Goal: Find specific fact: Find contact information

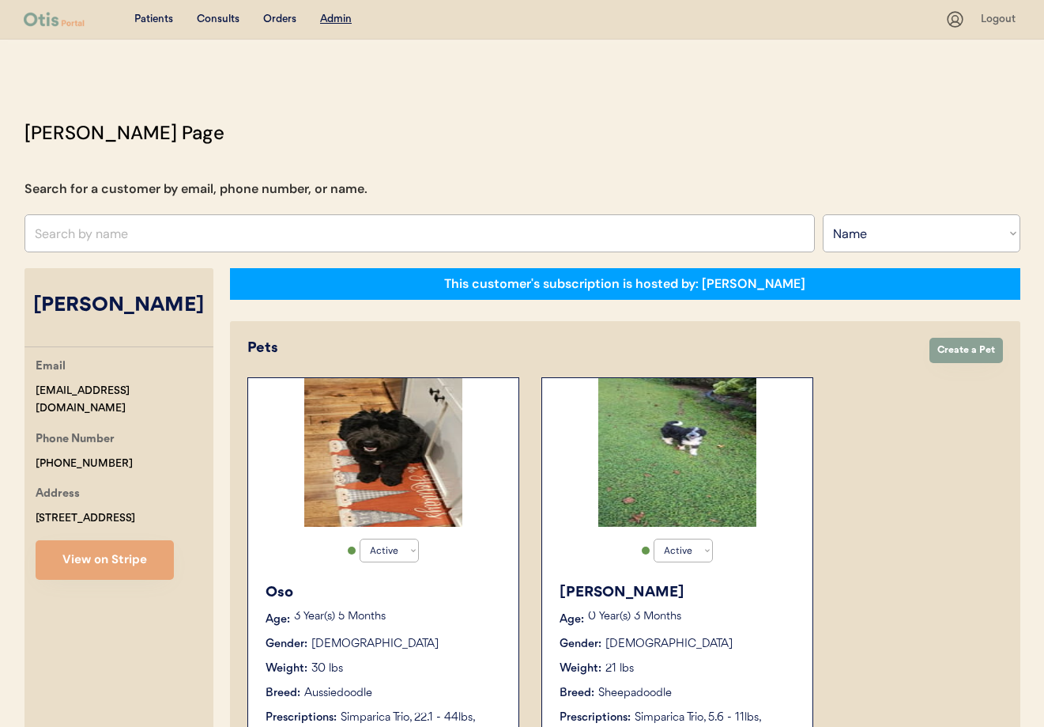
select select ""Name""
select select "true"
click at [156, 237] on input "text" at bounding box center [420, 233] width 791 height 38
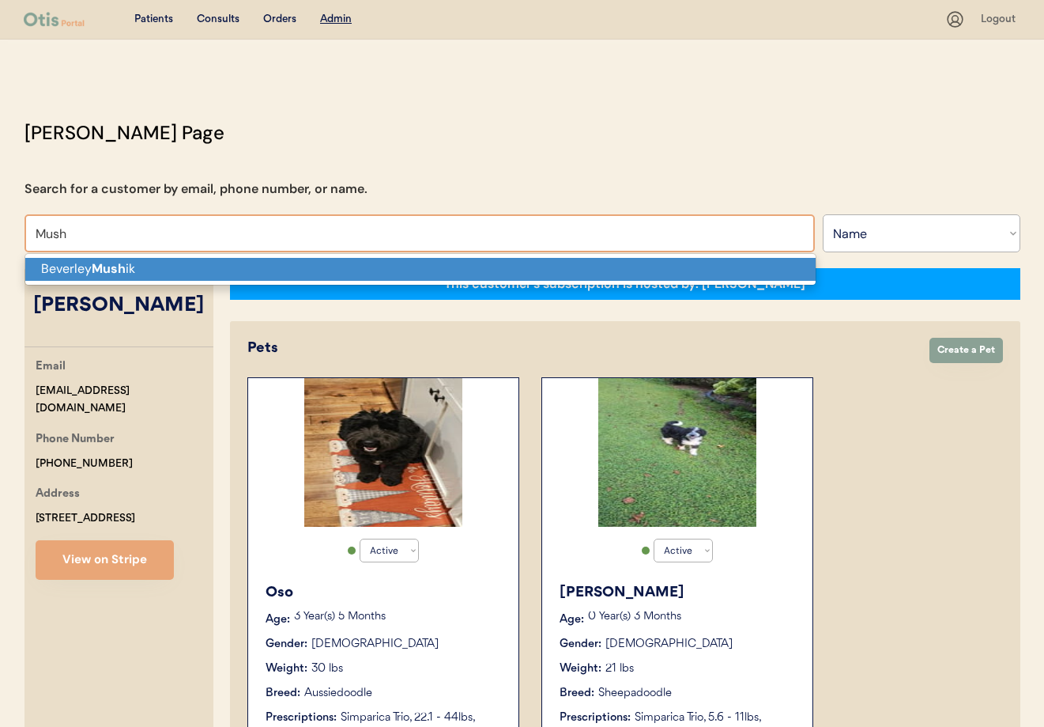
click at [154, 271] on p "Beverley Mush ik" at bounding box center [420, 269] width 791 height 23
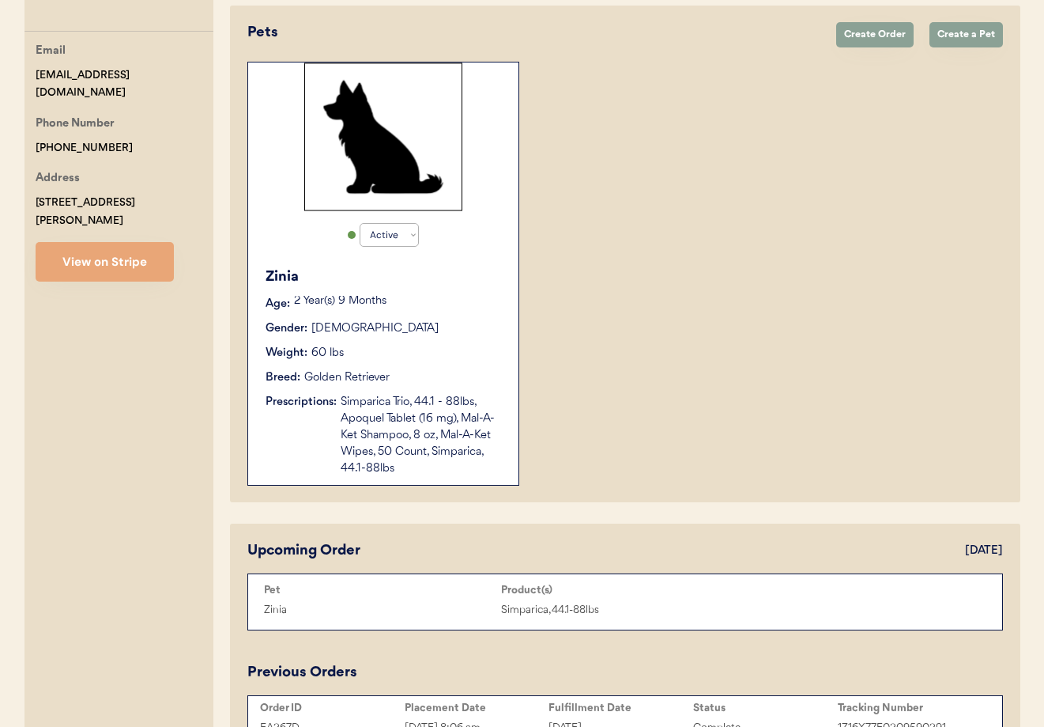
scroll to position [423, 0]
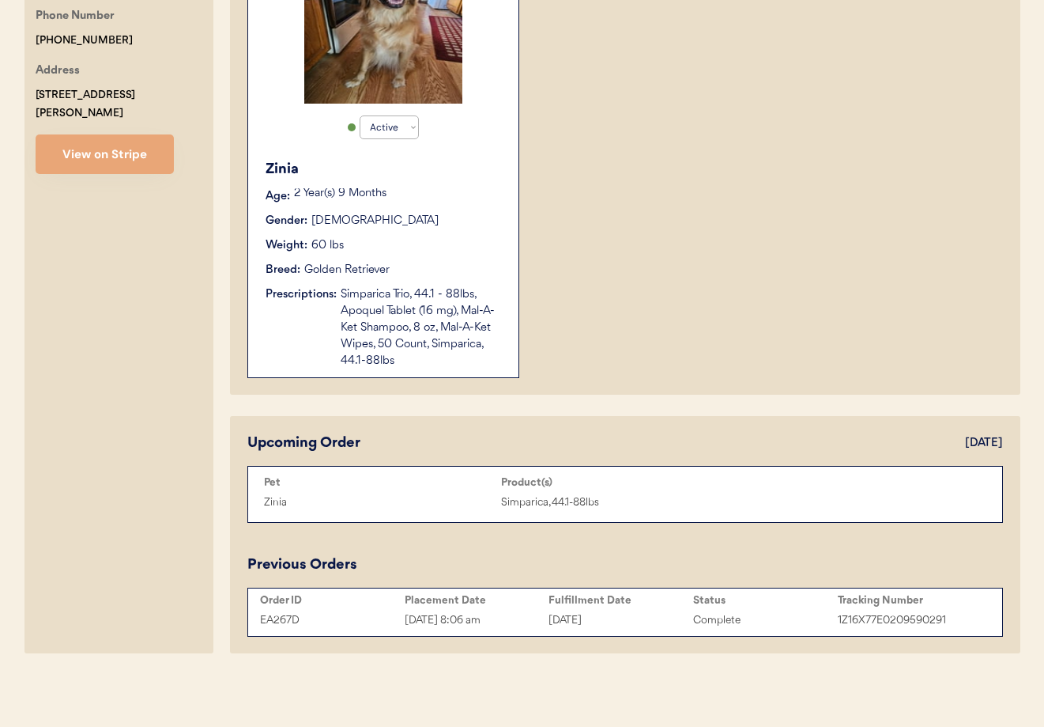
type input "Beverley Mushik"
click at [430, 244] on div "Weight: 60 lbs" at bounding box center [384, 245] width 237 height 17
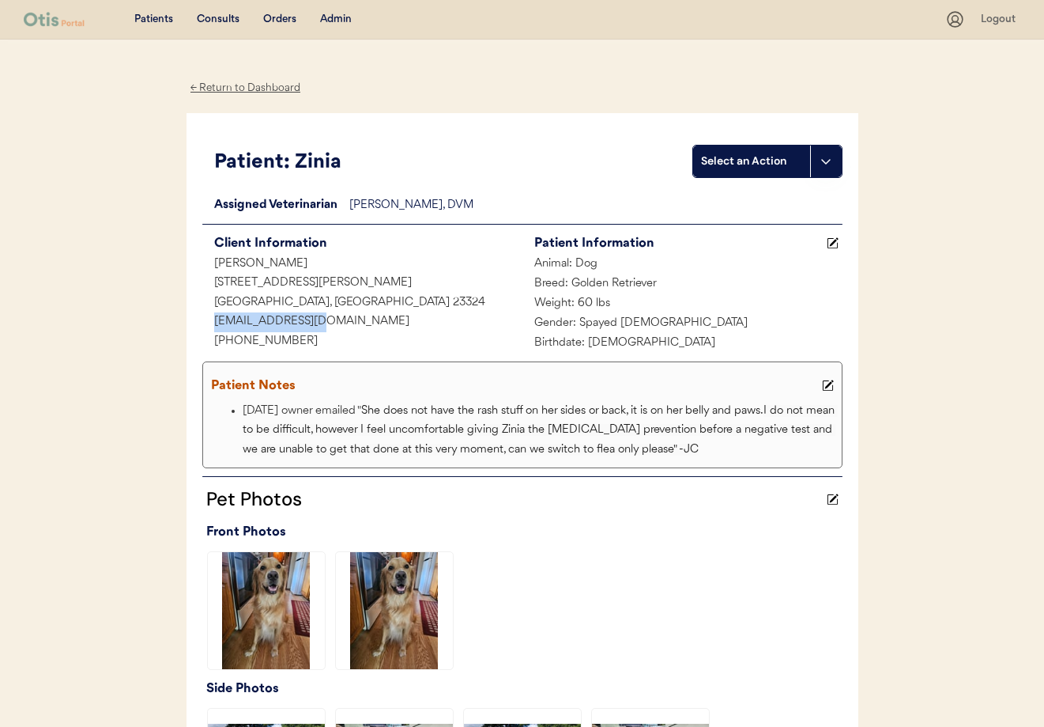
drag, startPoint x: 316, startPoint y: 322, endPoint x: 202, endPoint y: 323, distance: 114.6
click at [202, 323] on div "bevlaym@gmail.com" at bounding box center [362, 322] width 320 height 20
copy div "bevlaym@gmail.com"
click at [237, 89] on div "← Return to Dashboard" at bounding box center [246, 88] width 119 height 18
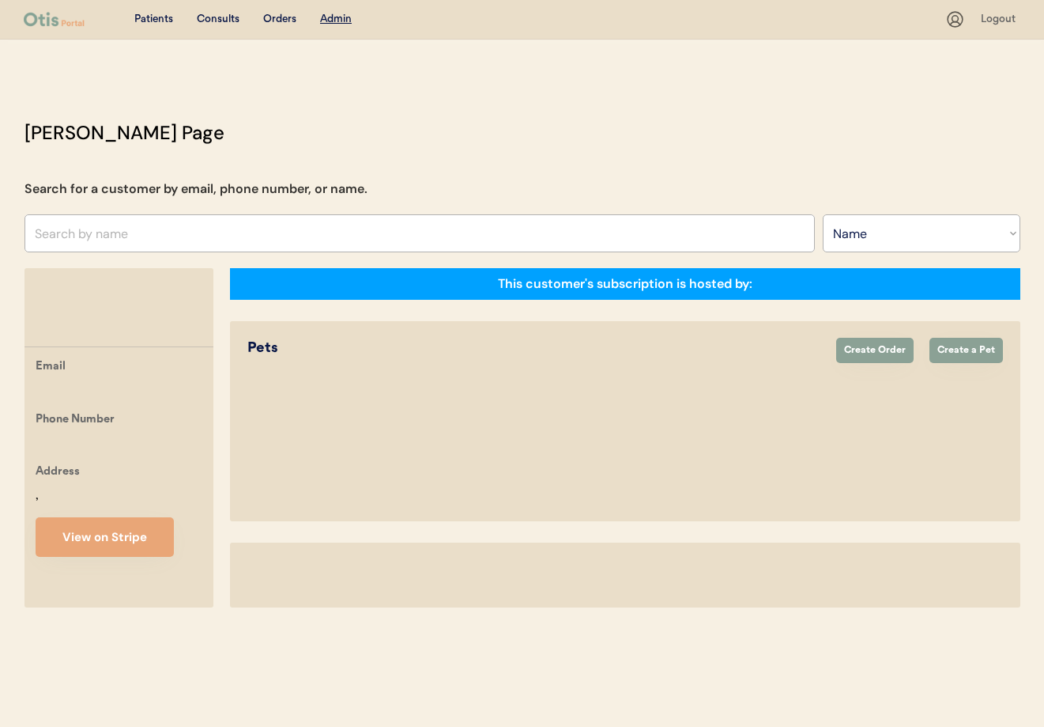
select select ""Name""
select select "true"
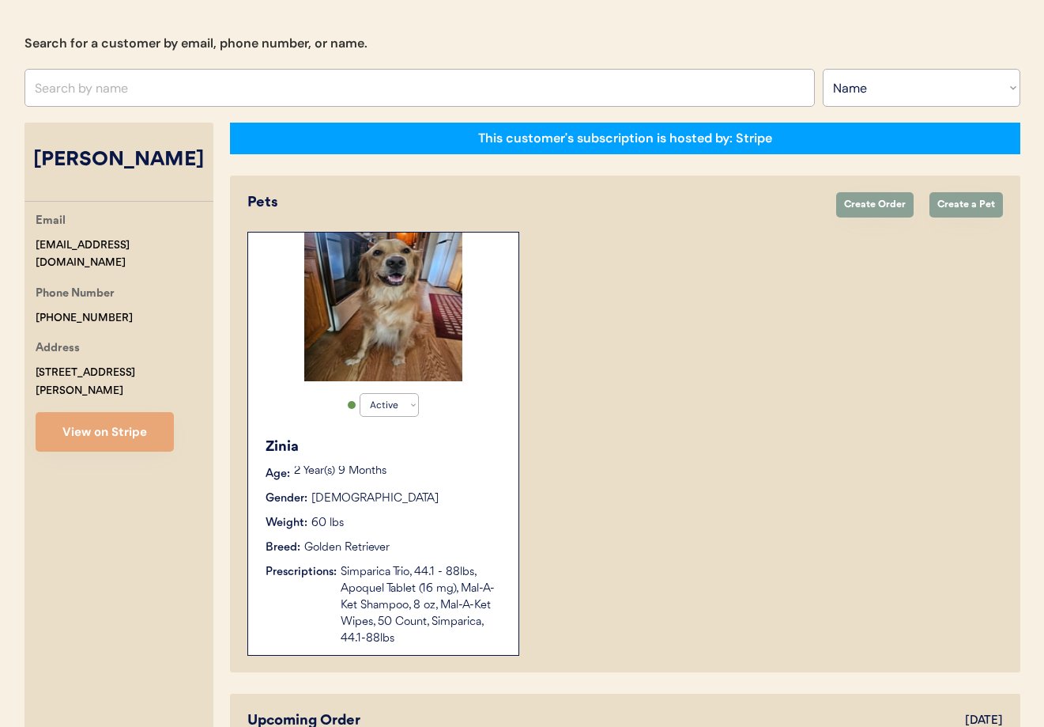
scroll to position [130, 0]
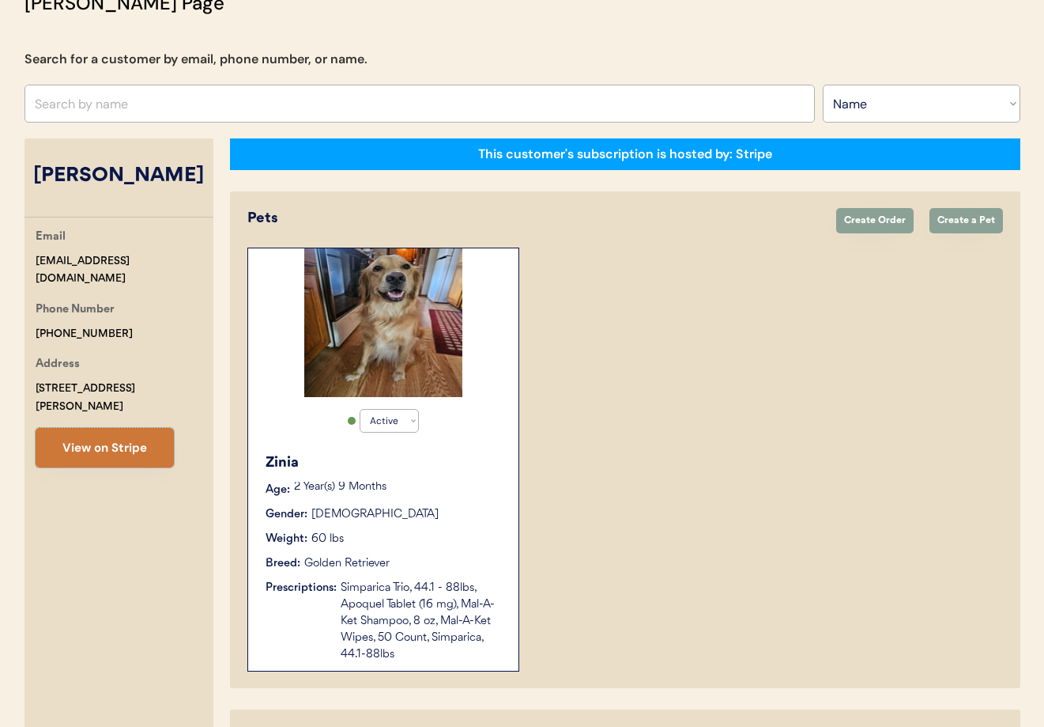
click at [146, 439] on button "View on Stripe" at bounding box center [105, 448] width 138 height 40
click at [123, 310] on div "Phone Number +17576762761" at bounding box center [125, 321] width 178 height 42
drag, startPoint x: 110, startPoint y: 315, endPoint x: 89, endPoint y: 315, distance: 21.3
click at [104, 313] on div "Phone Number +17576762761" at bounding box center [125, 321] width 178 height 42
copy div "+17576762761"
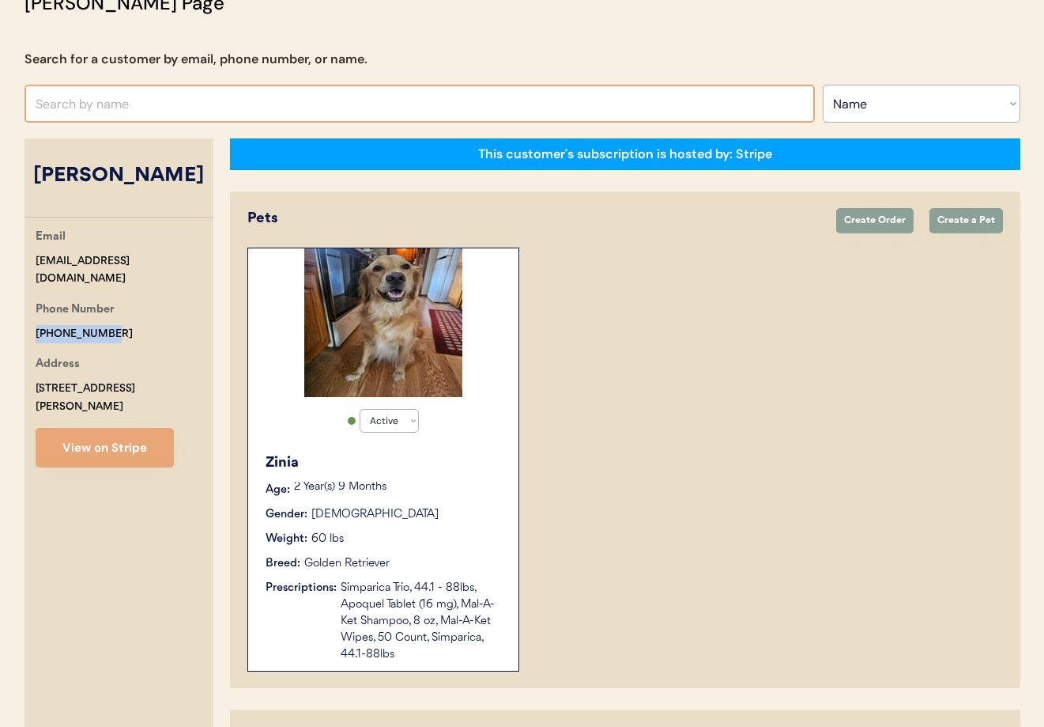
click at [214, 105] on input "text" at bounding box center [420, 104] width 791 height 38
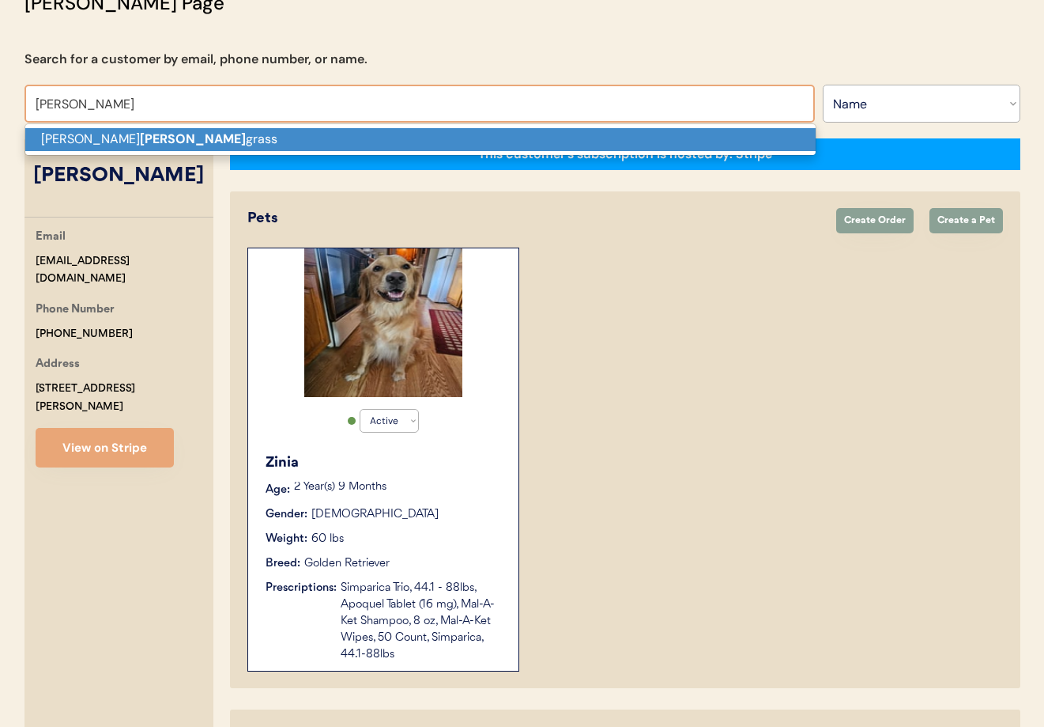
click at [210, 134] on p "Genia Pender grass" at bounding box center [420, 139] width 791 height 23
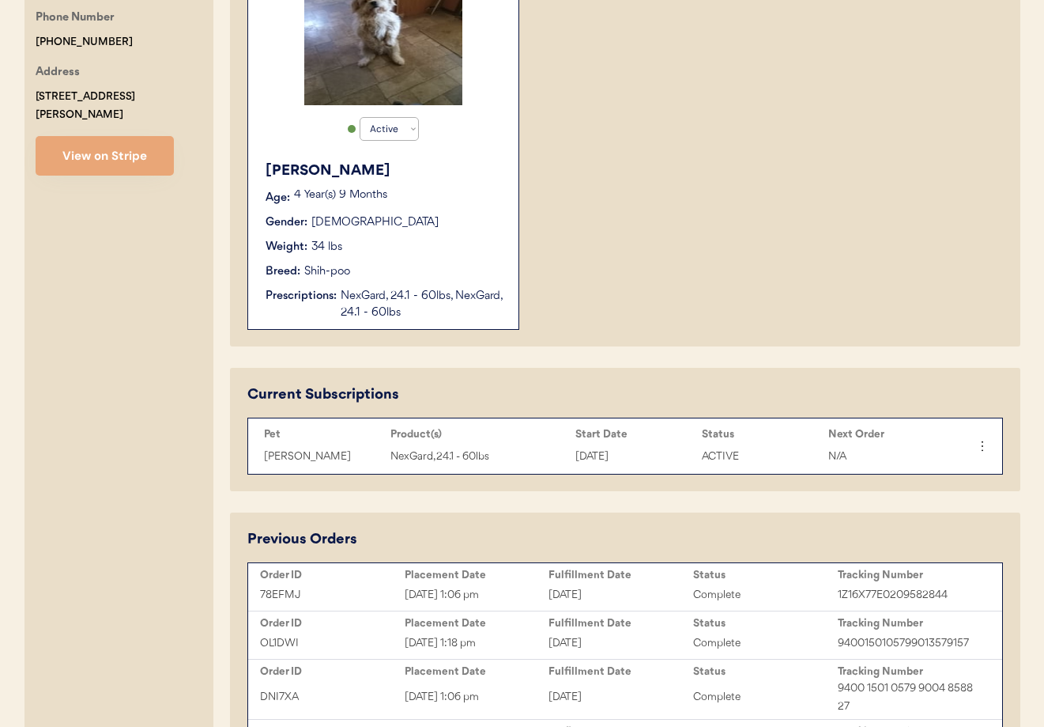
scroll to position [418, 0]
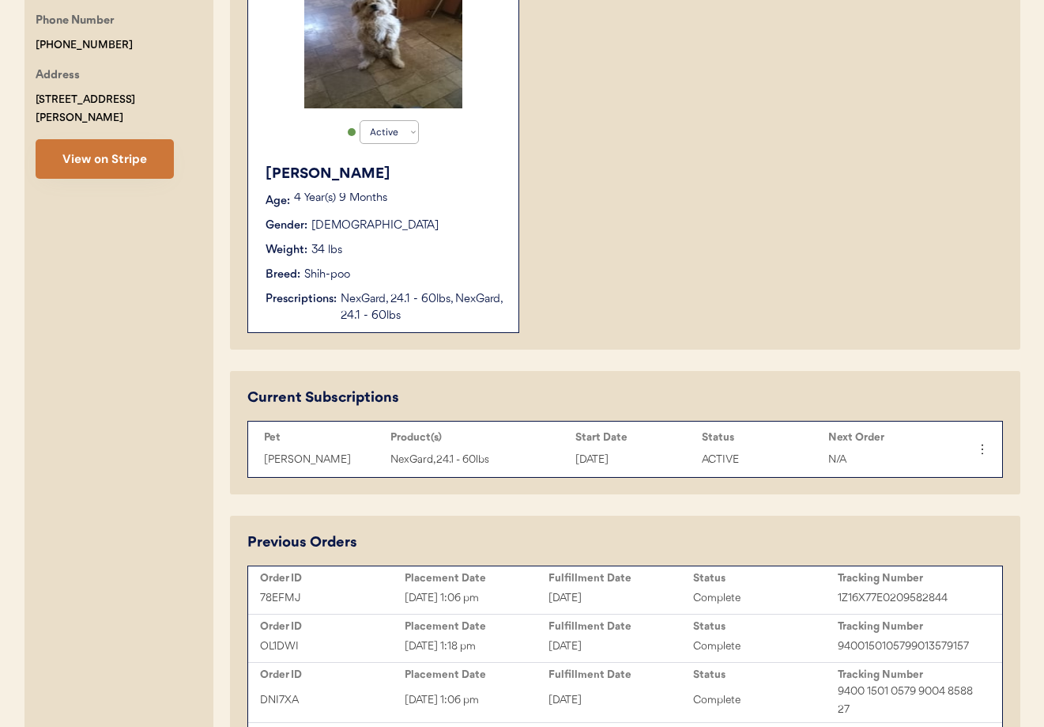
type input "[PERSON_NAME]"
click at [125, 151] on button "View on Stripe" at bounding box center [105, 159] width 138 height 40
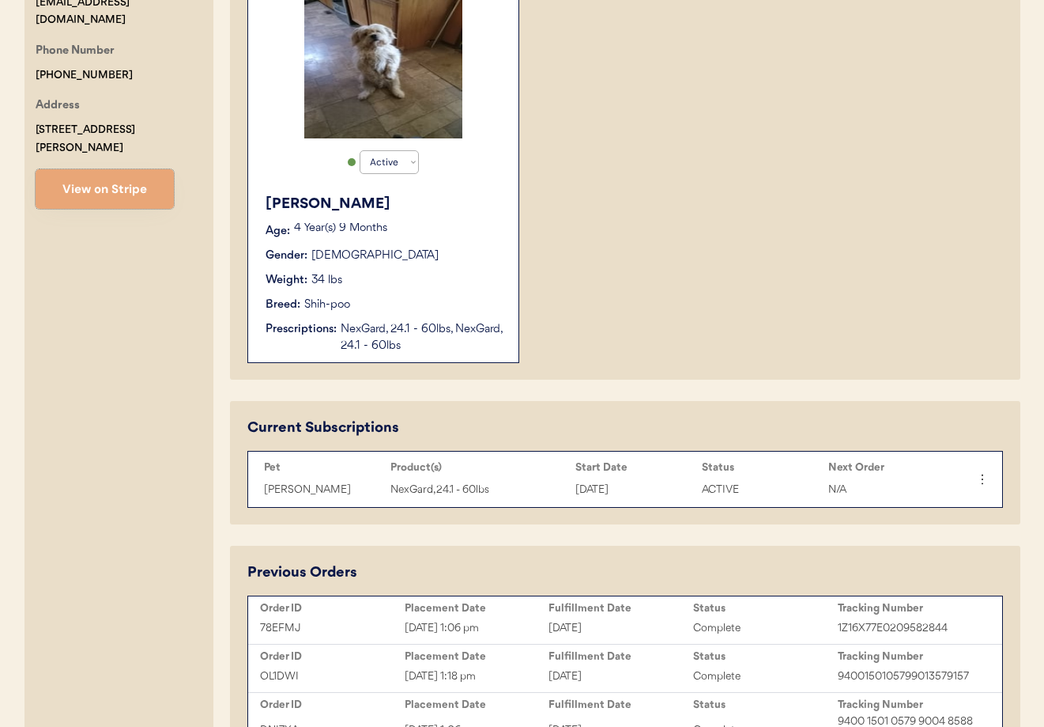
scroll to position [413, 0]
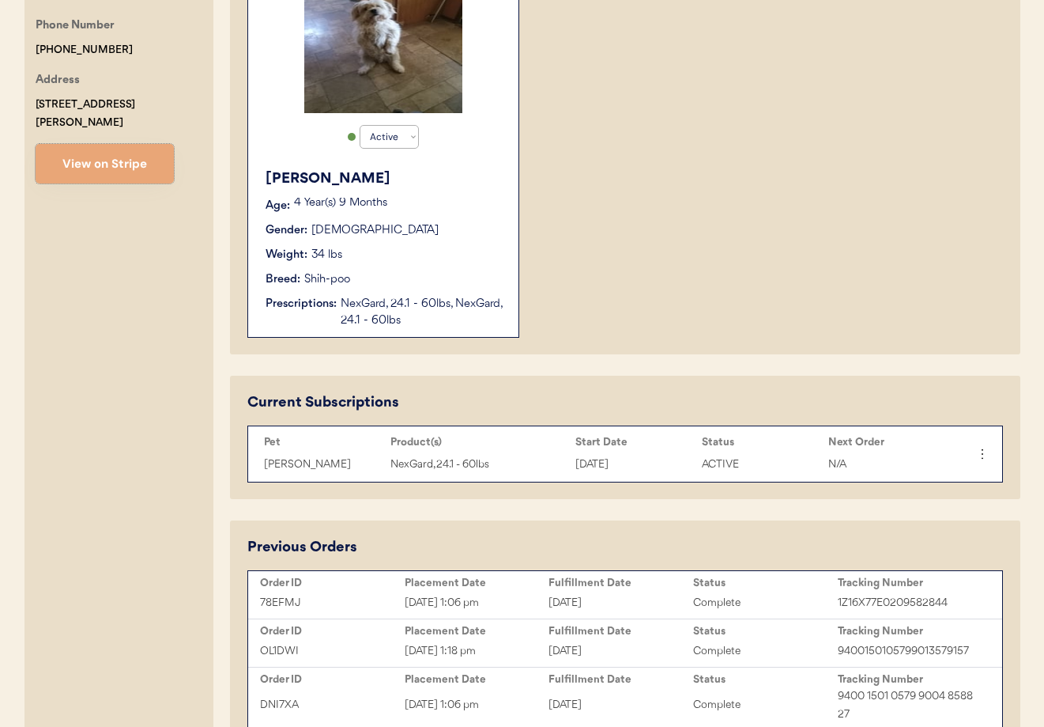
click at [440, 258] on div "Weight: 34 lbs" at bounding box center [384, 255] width 237 height 17
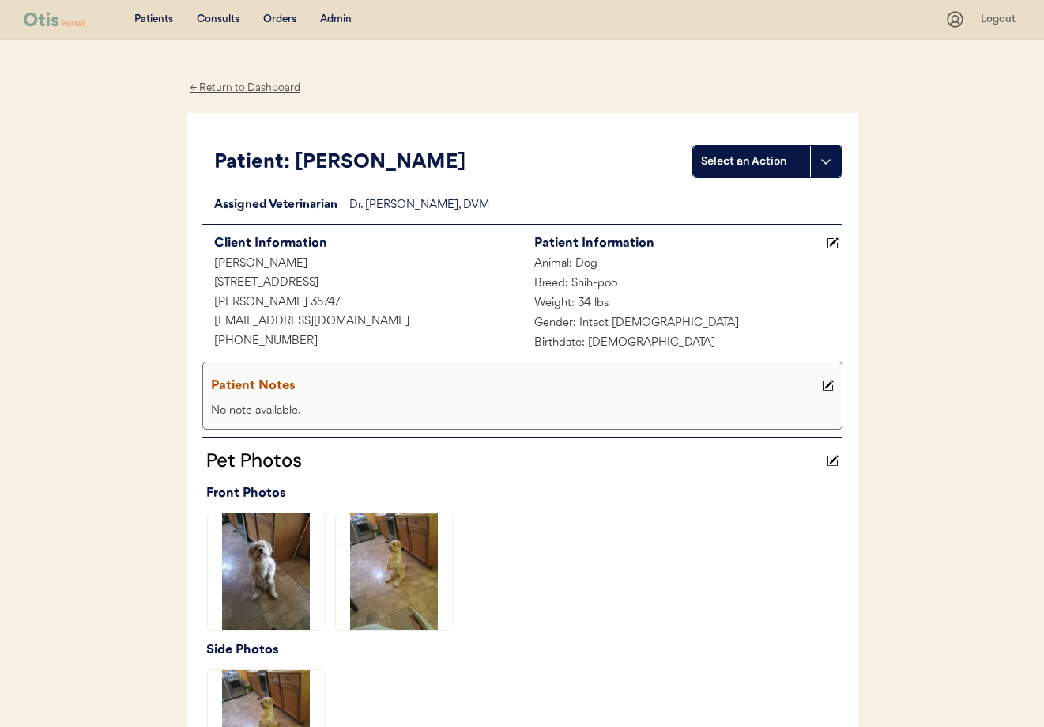
click at [234, 83] on div "← Return to Dashboard" at bounding box center [246, 88] width 119 height 18
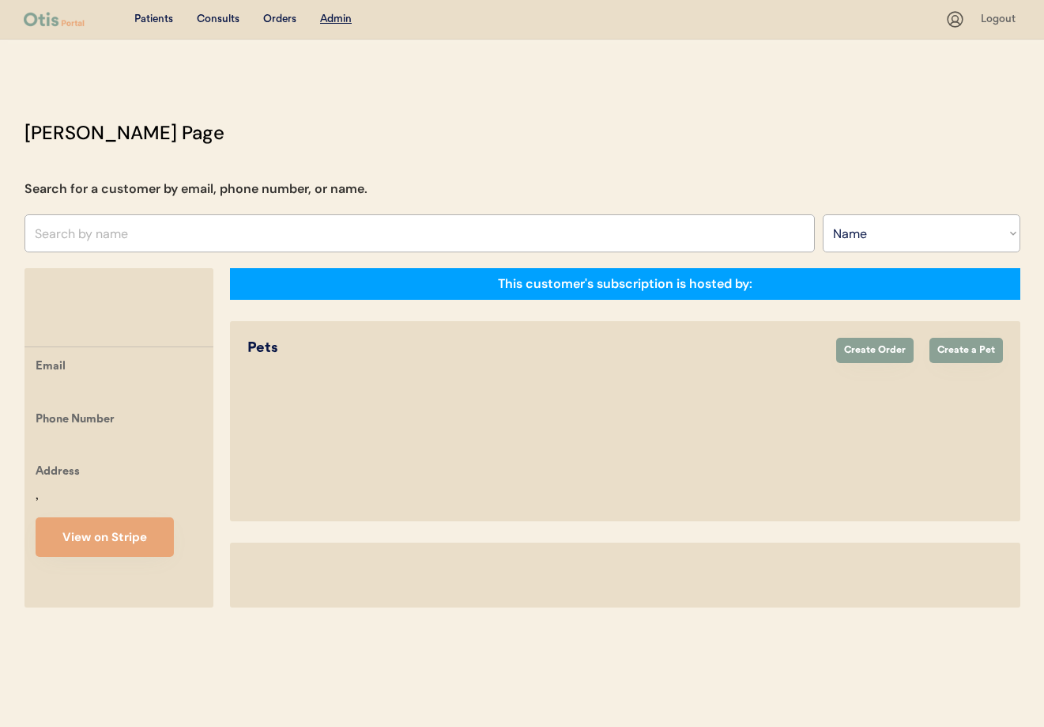
select select ""Name""
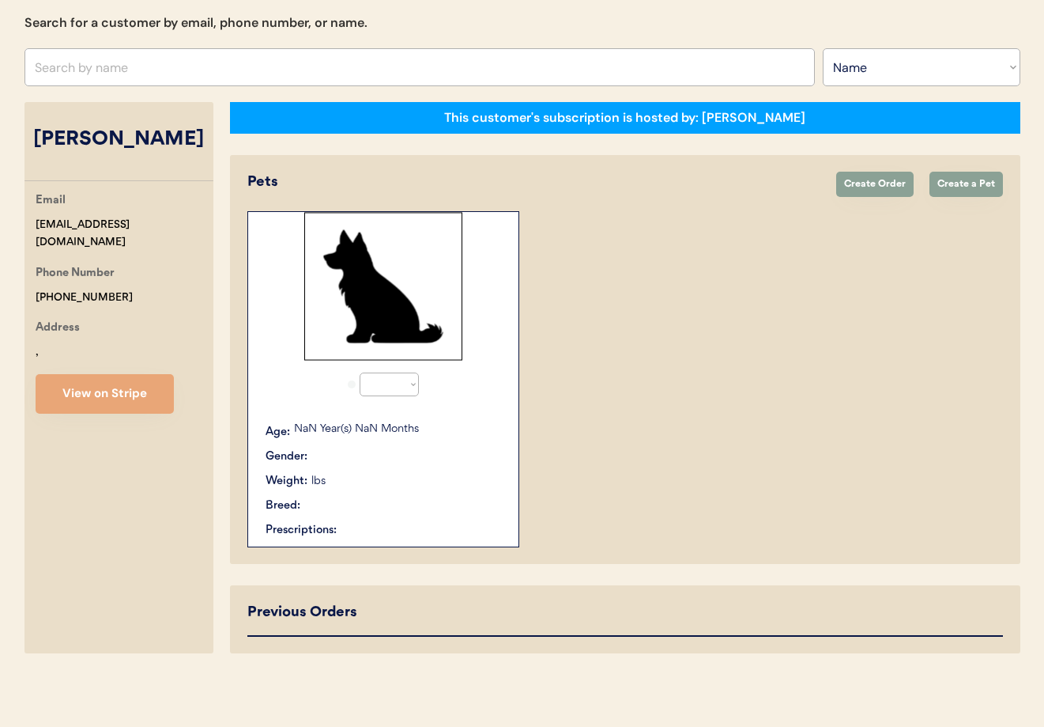
select select "true"
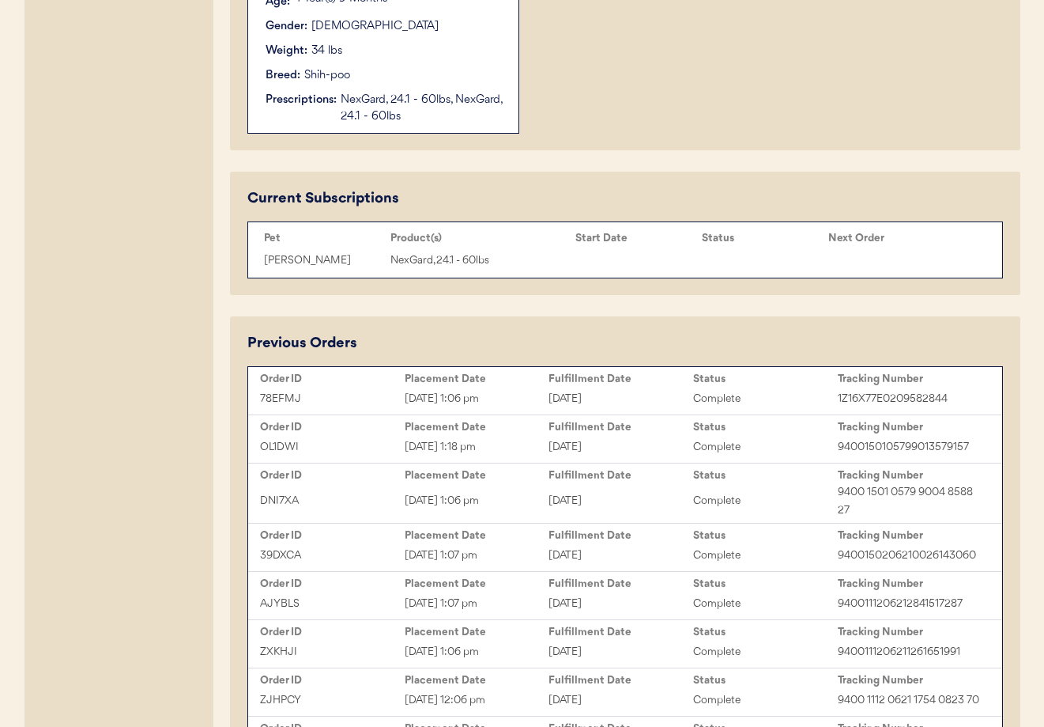
scroll to position [621, 0]
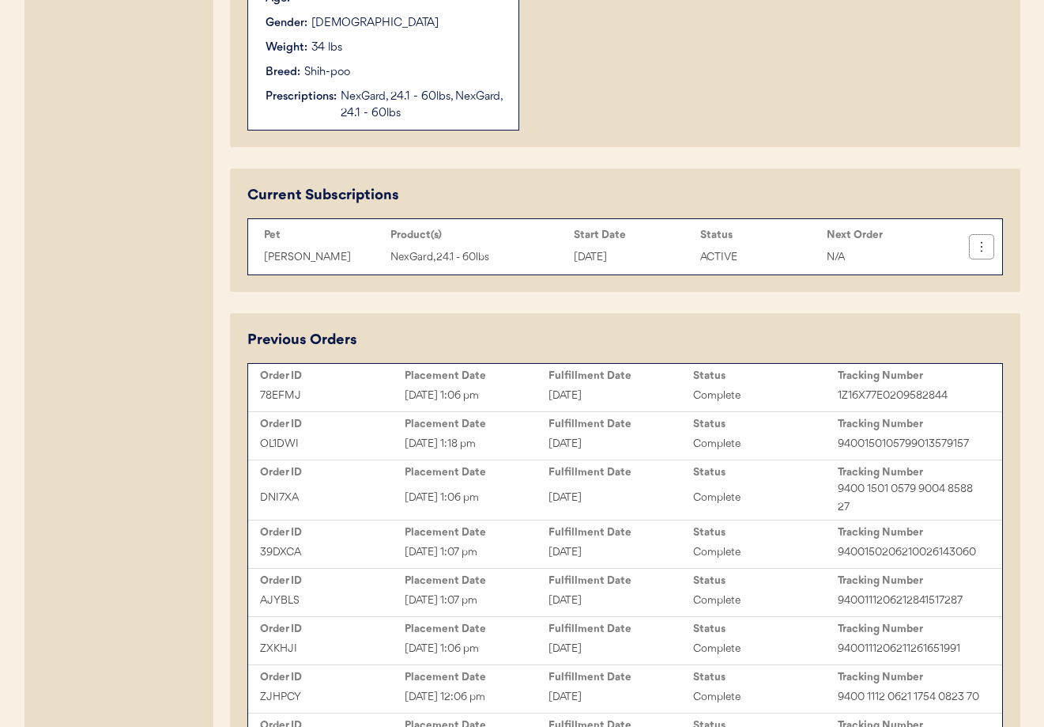
click at [981, 251] on use at bounding box center [982, 247] width 16 height 16
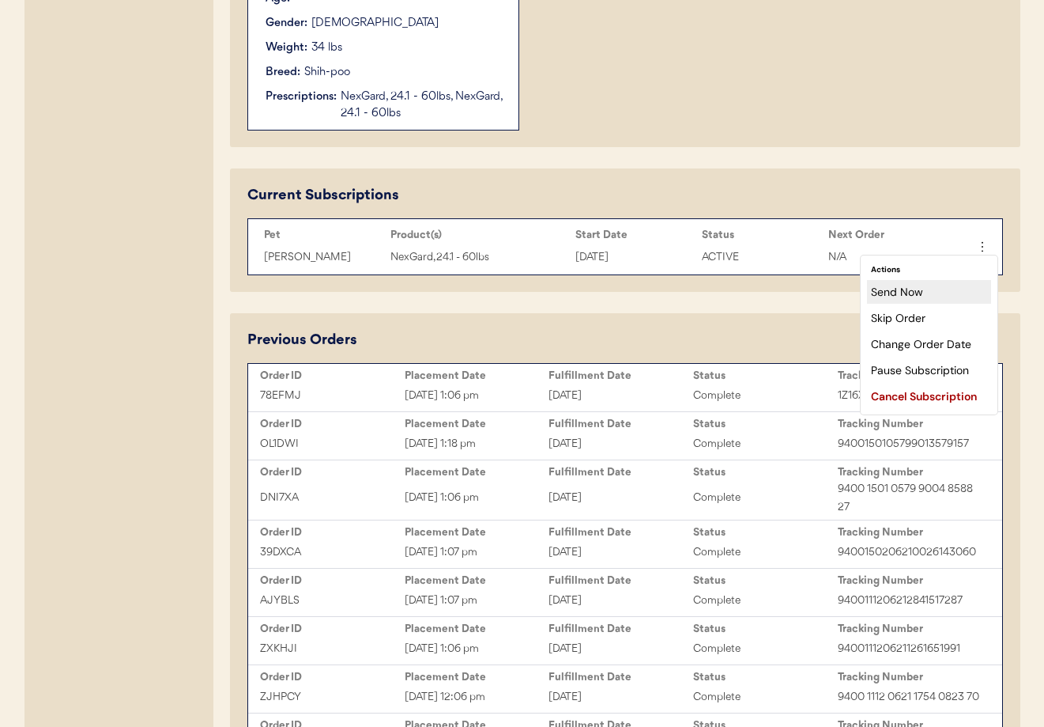
click at [912, 286] on div "Send Now" at bounding box center [929, 292] width 124 height 24
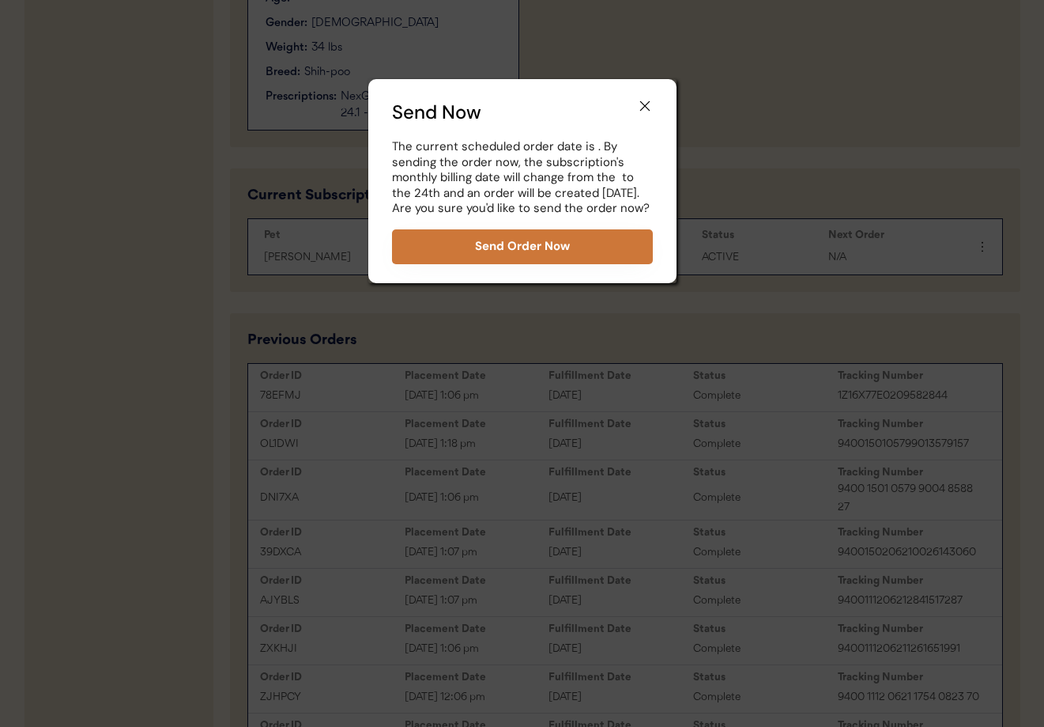
drag, startPoint x: 508, startPoint y: 236, endPoint x: 527, endPoint y: 233, distance: 20.0
click at [508, 236] on button "Send Order Now" at bounding box center [522, 246] width 261 height 35
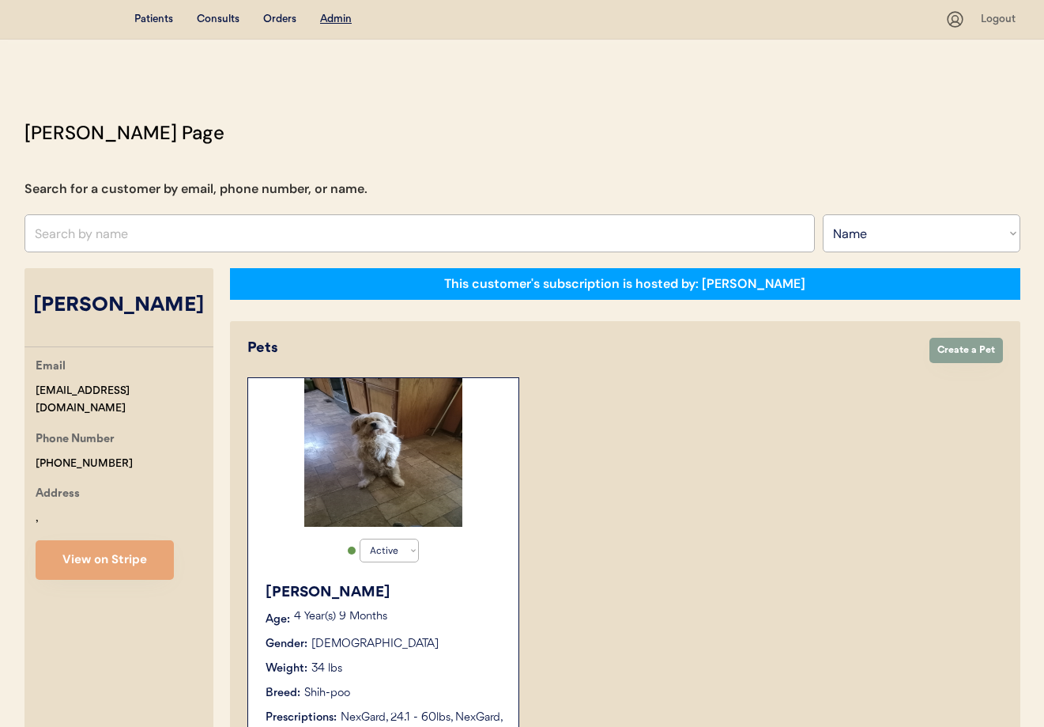
select select ""Name""
select select "true"
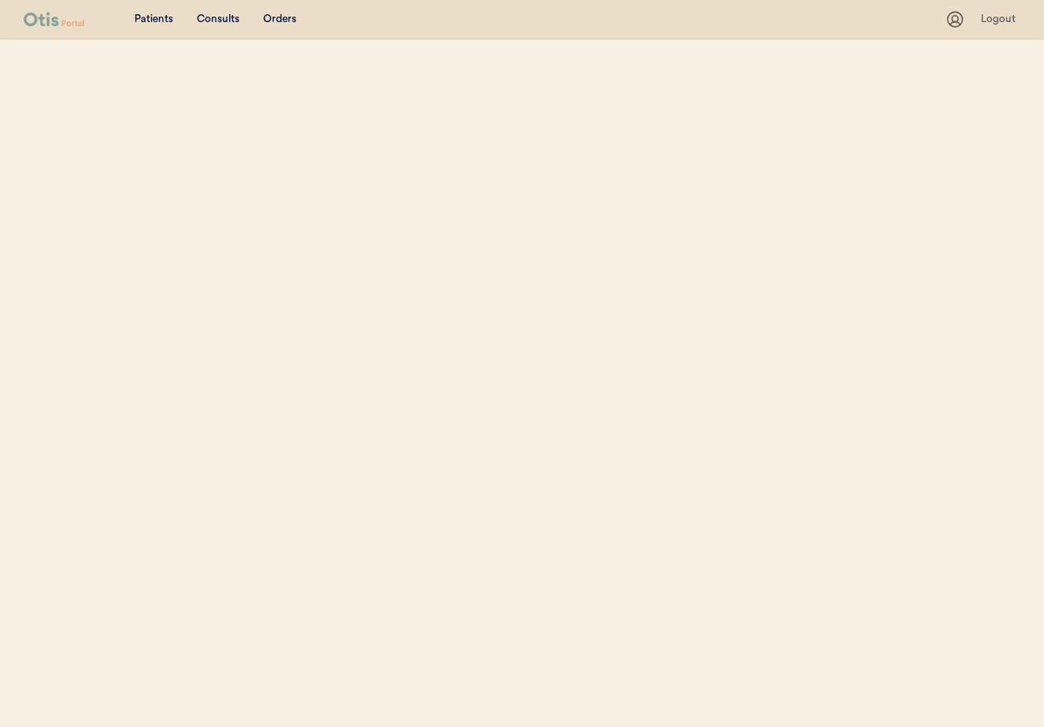
select select ""Name""
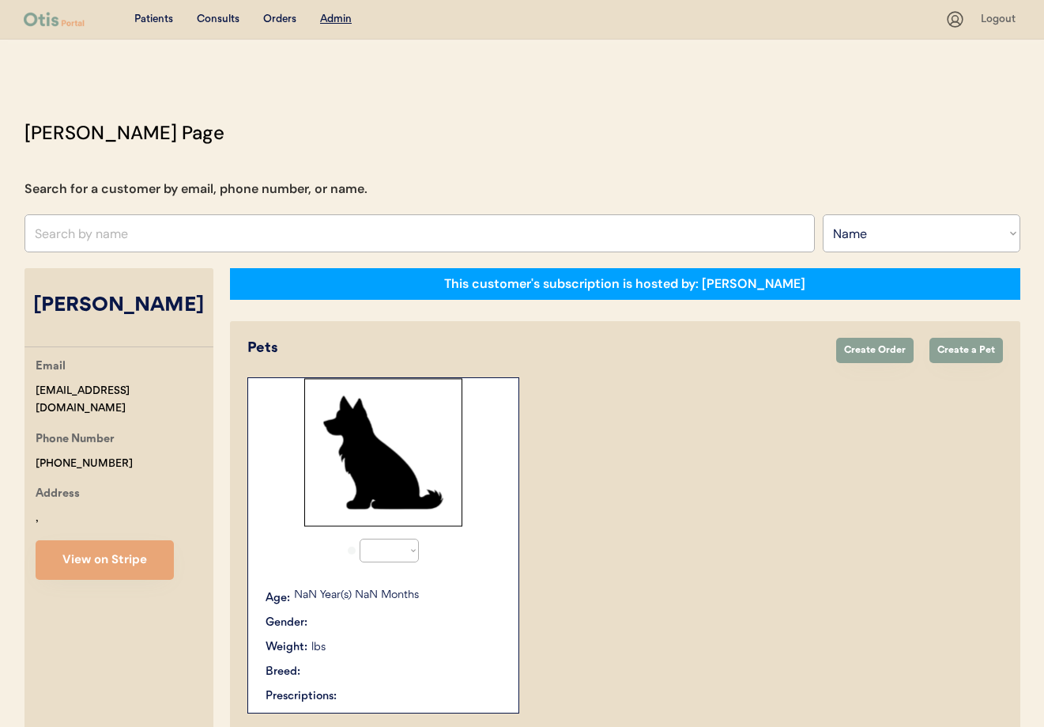
select select "true"
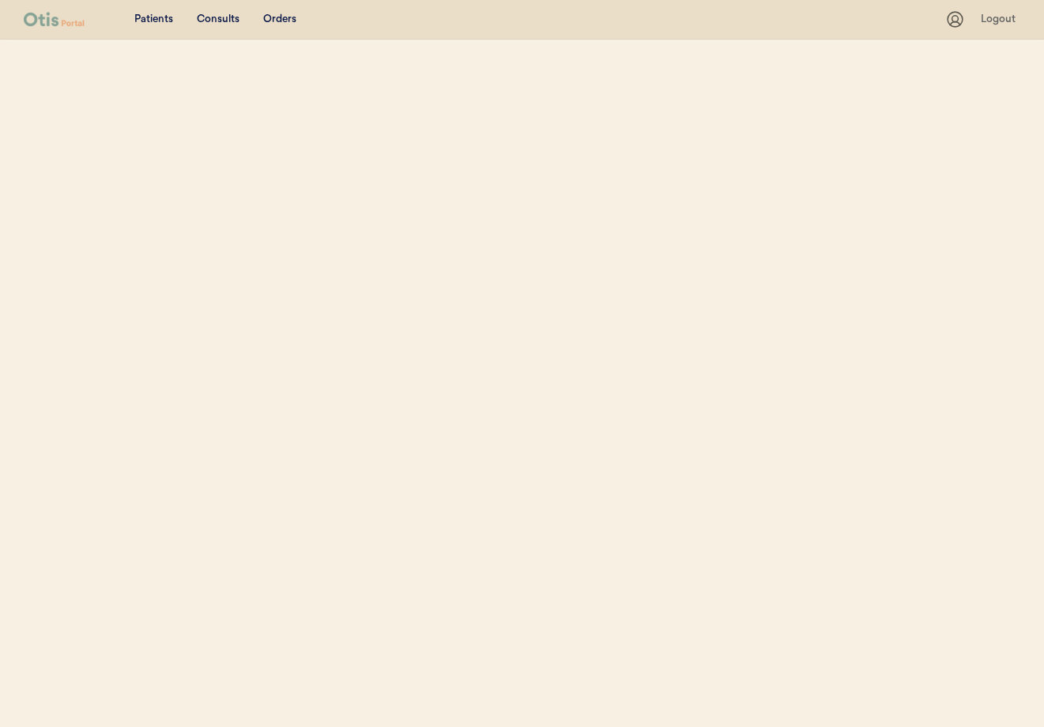
select select ""Name""
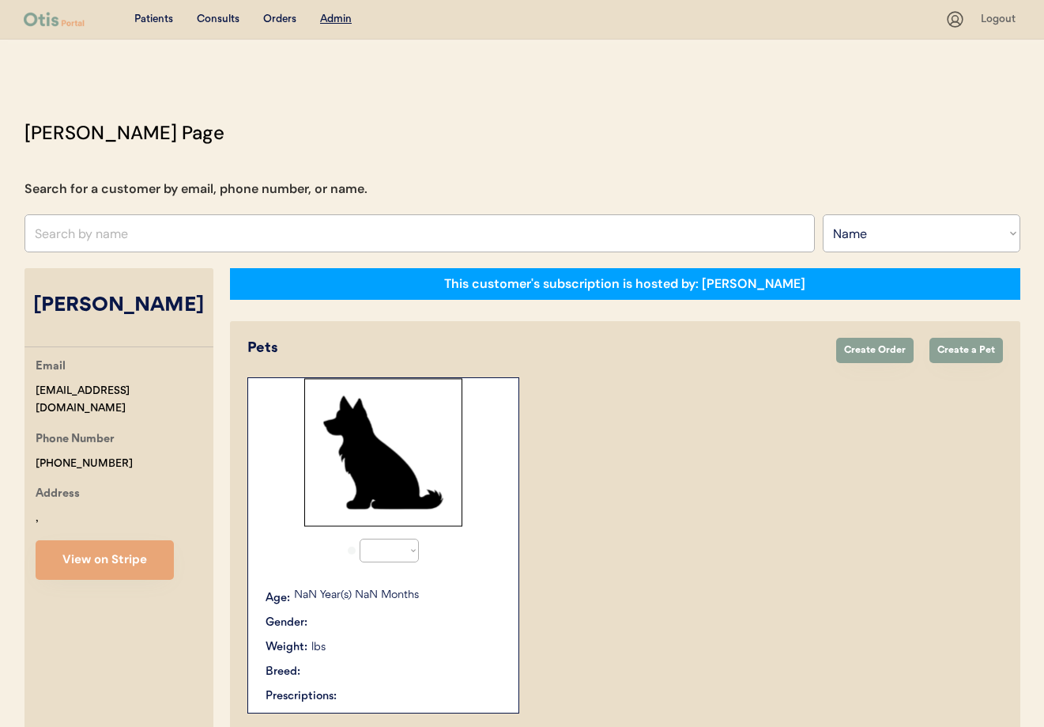
select select "true"
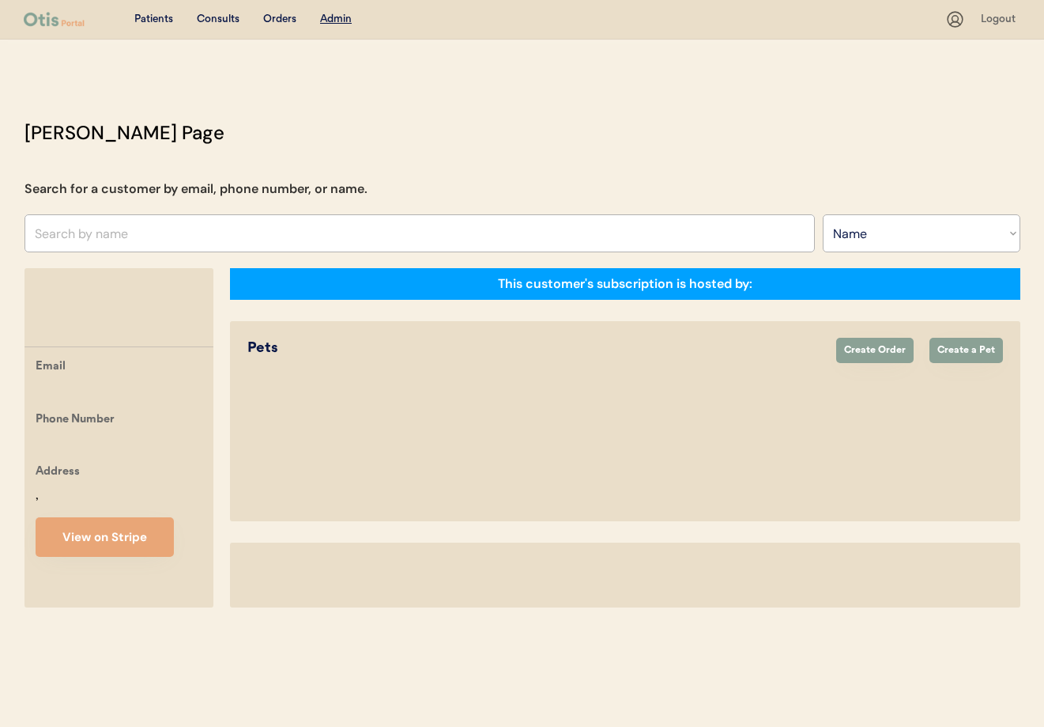
select select ""Name""
select select "true"
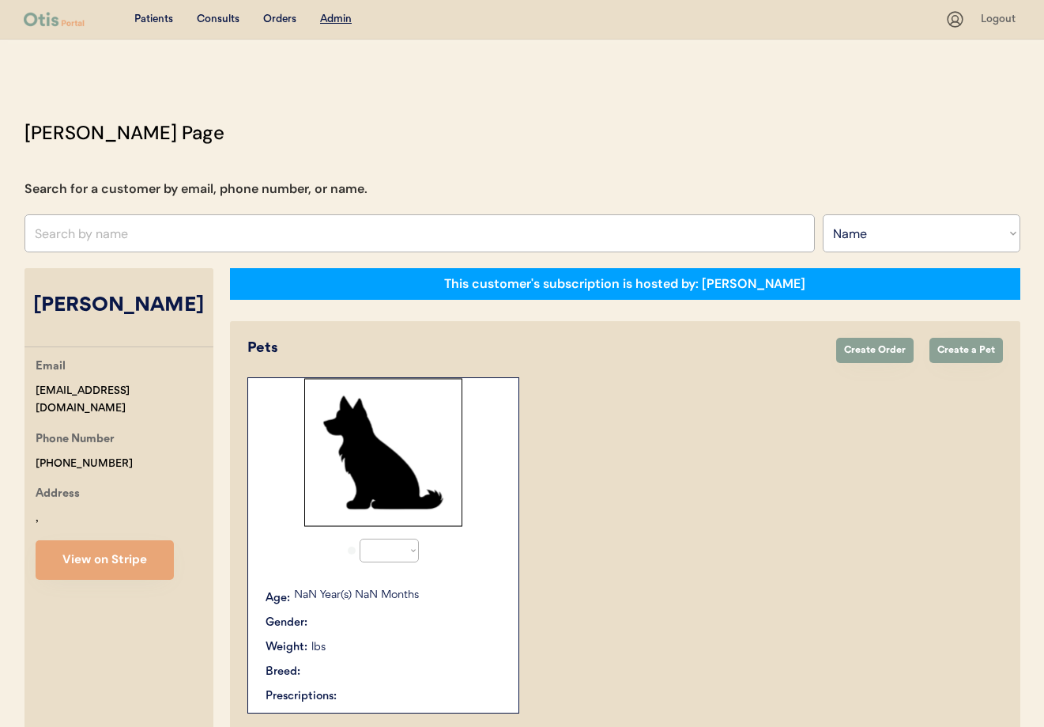
select select ""Name""
select select "true"
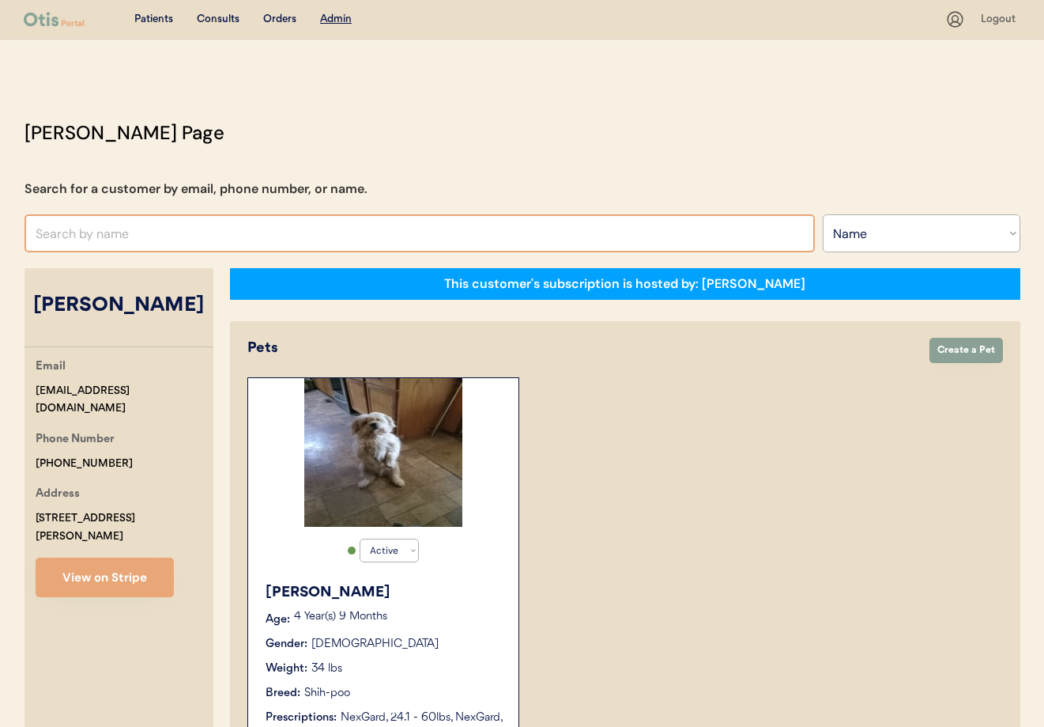
click at [195, 225] on input "text" at bounding box center [420, 233] width 791 height 38
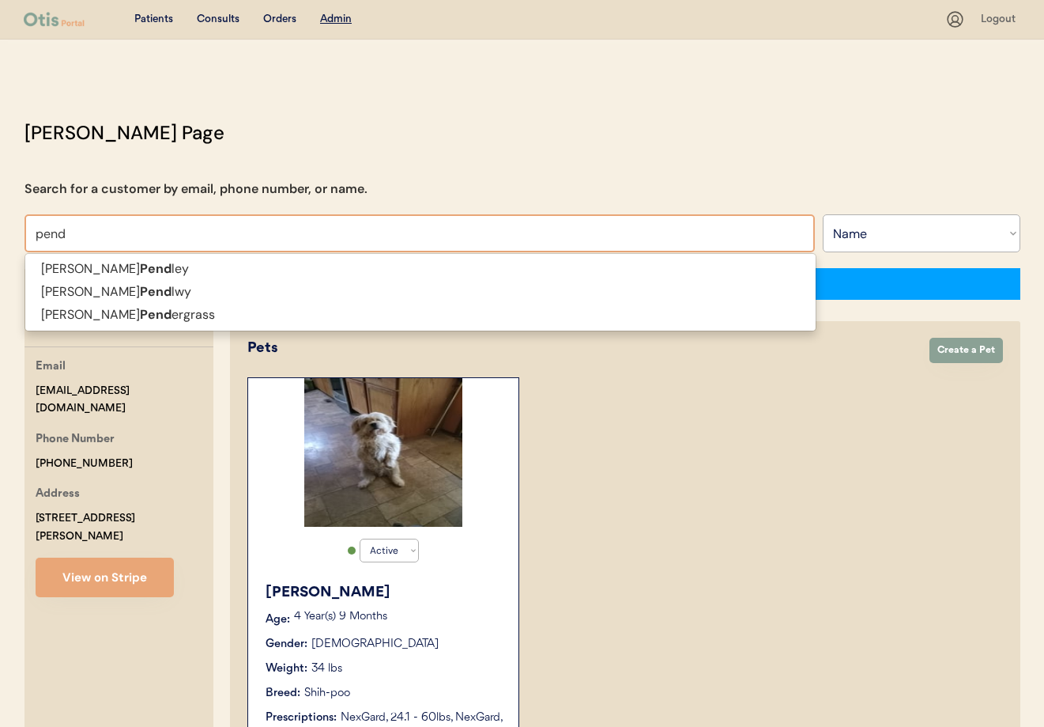
type input "pen"
type input "penny Buxton"
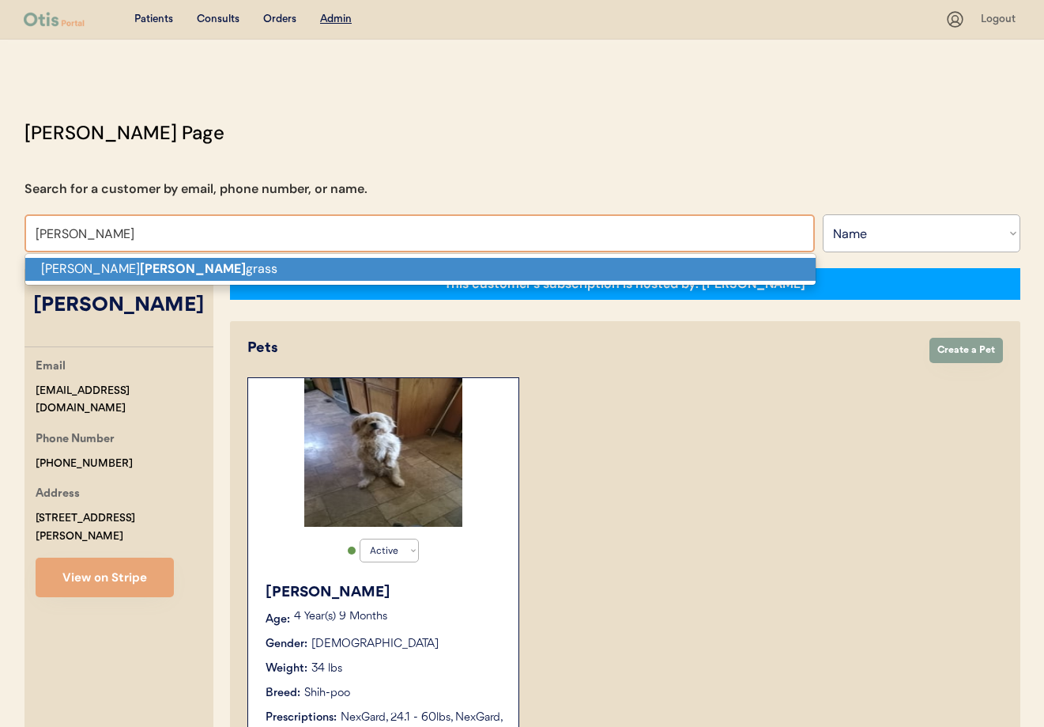
click at [201, 265] on p "Genia Pender grass" at bounding box center [420, 269] width 791 height 23
type input "[PERSON_NAME]"
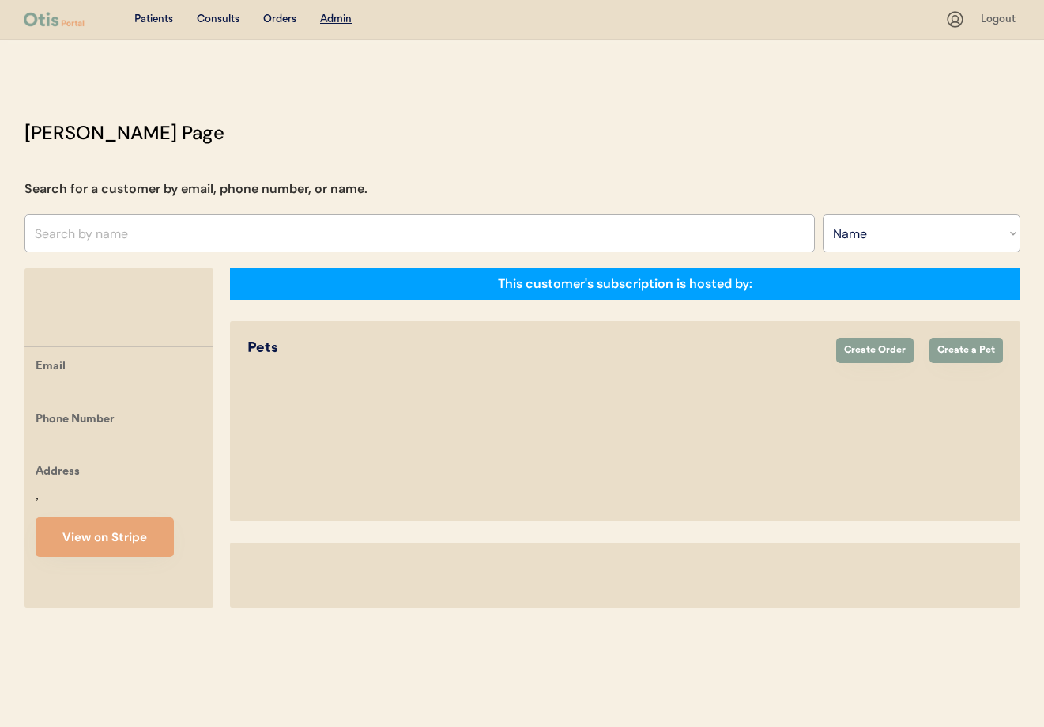
select select ""Name""
select select "true"
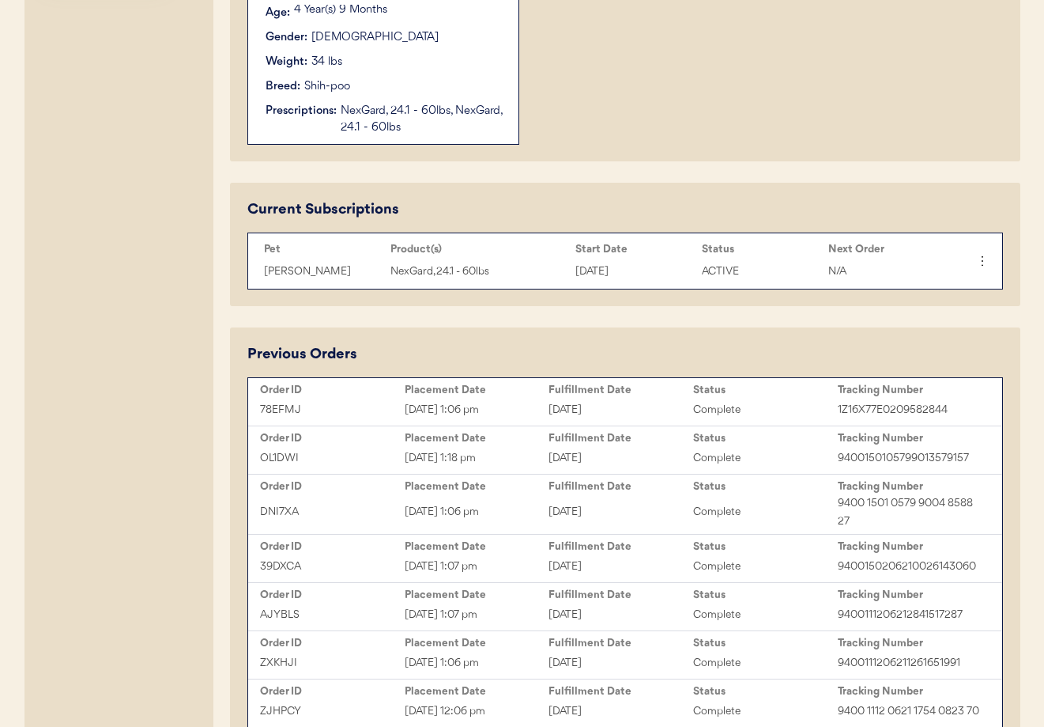
scroll to position [608, 0]
click at [851, 272] on div "N/A" at bounding box center [888, 270] width 119 height 18
click at [984, 263] on icon at bounding box center [982, 259] width 16 height 16
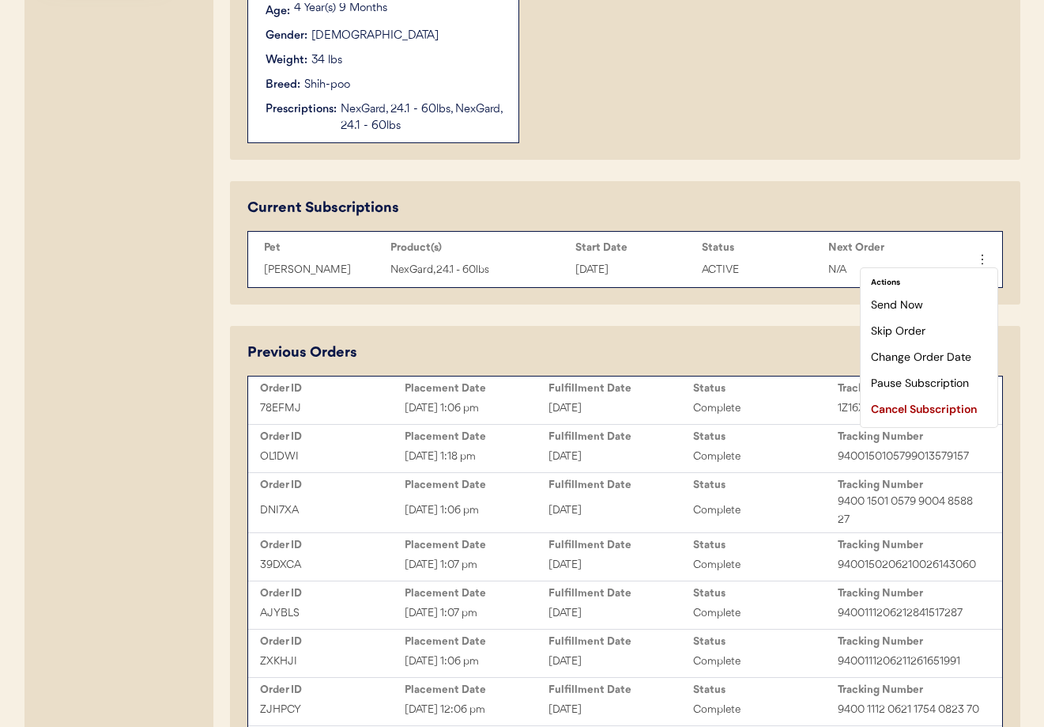
click at [683, 184] on div "Current Subscriptions Pet Product(s) Start Date Status Next Order [PERSON_NAME]…" at bounding box center [625, 242] width 791 height 123
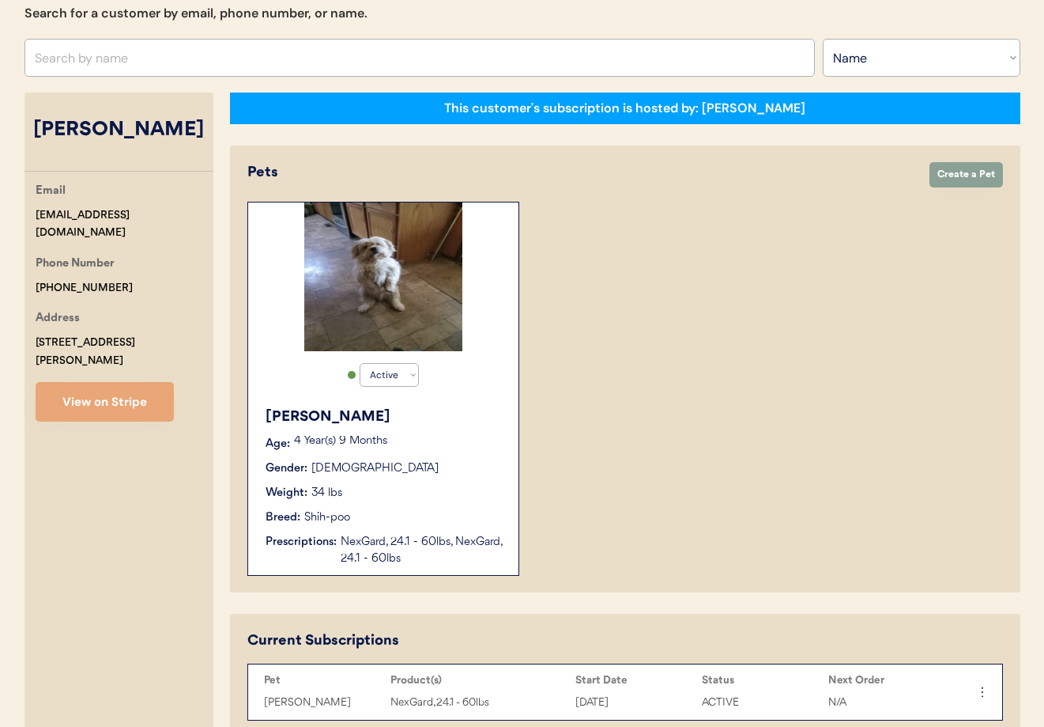
scroll to position [0, 0]
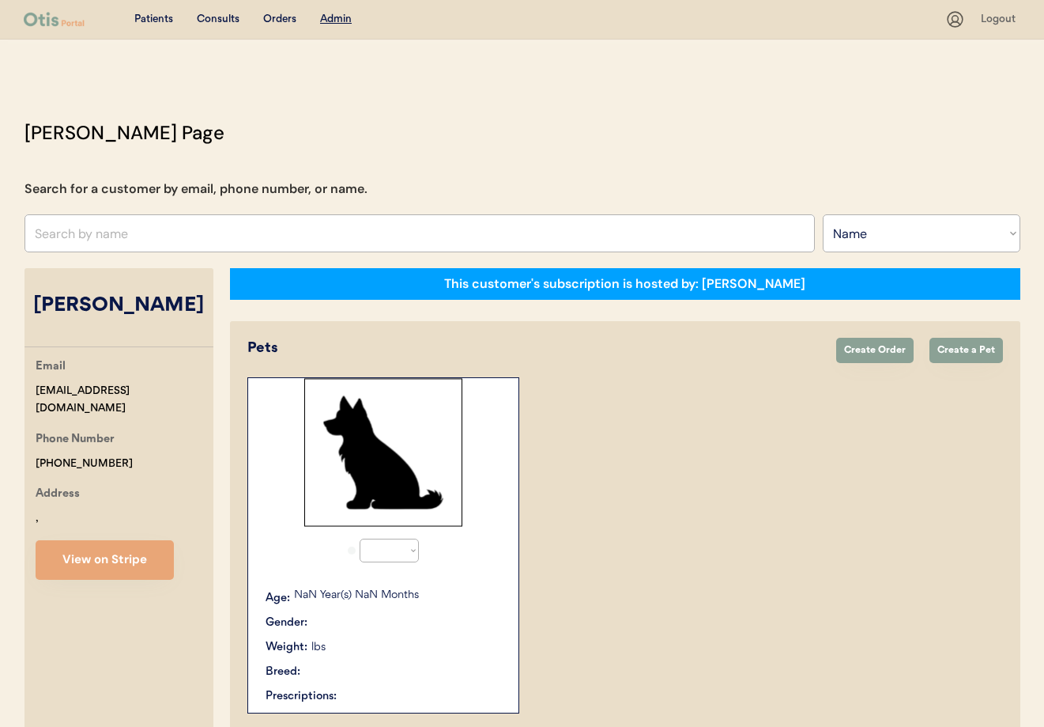
select select ""Name""
select select "true"
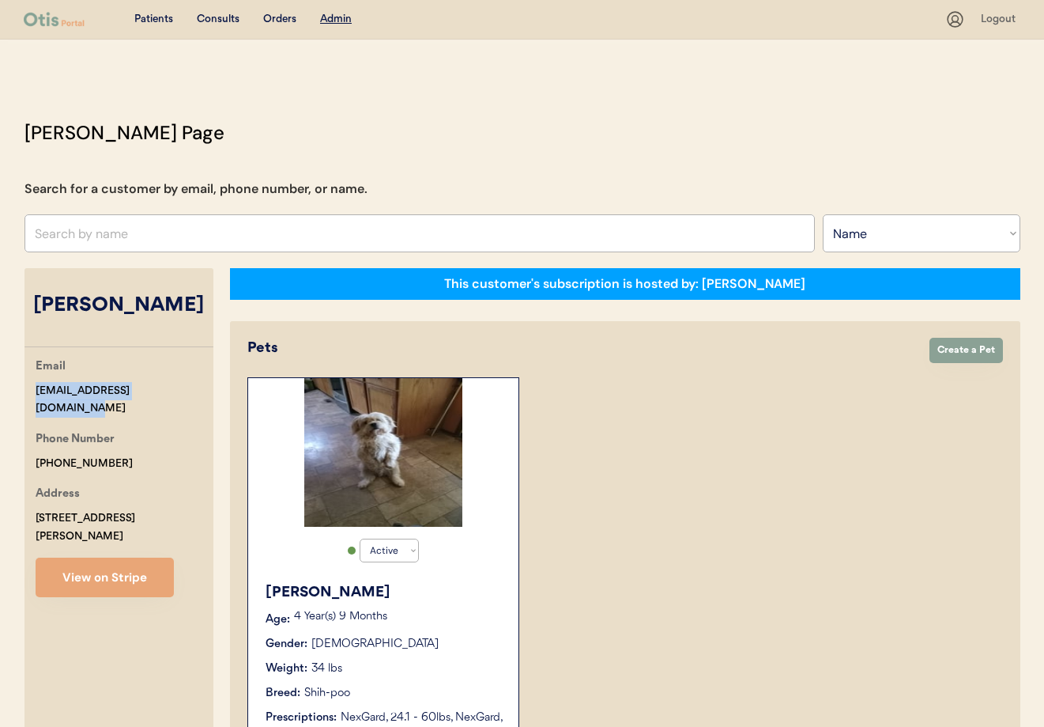
drag, startPoint x: 183, startPoint y: 391, endPoint x: 25, endPoint y: 391, distance: 158.9
copy div "[EMAIL_ADDRESS][DOMAIN_NAME]"
drag, startPoint x: 113, startPoint y: 449, endPoint x: 34, endPoint y: 444, distance: 79.2
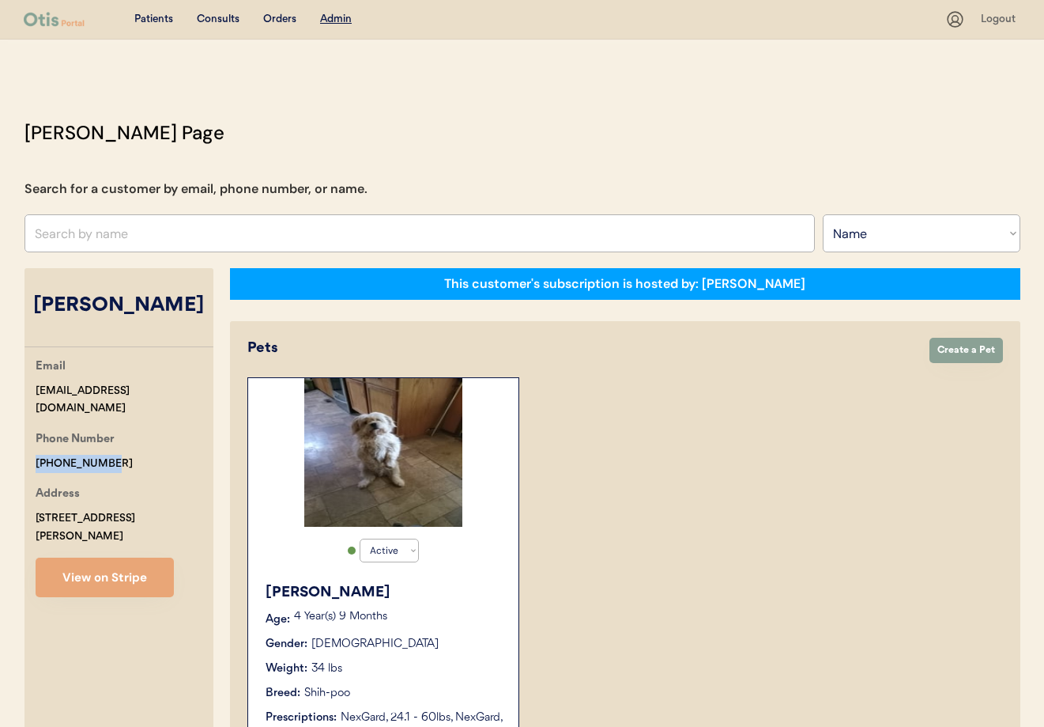
copy div "[PHONE_NUMBER]"
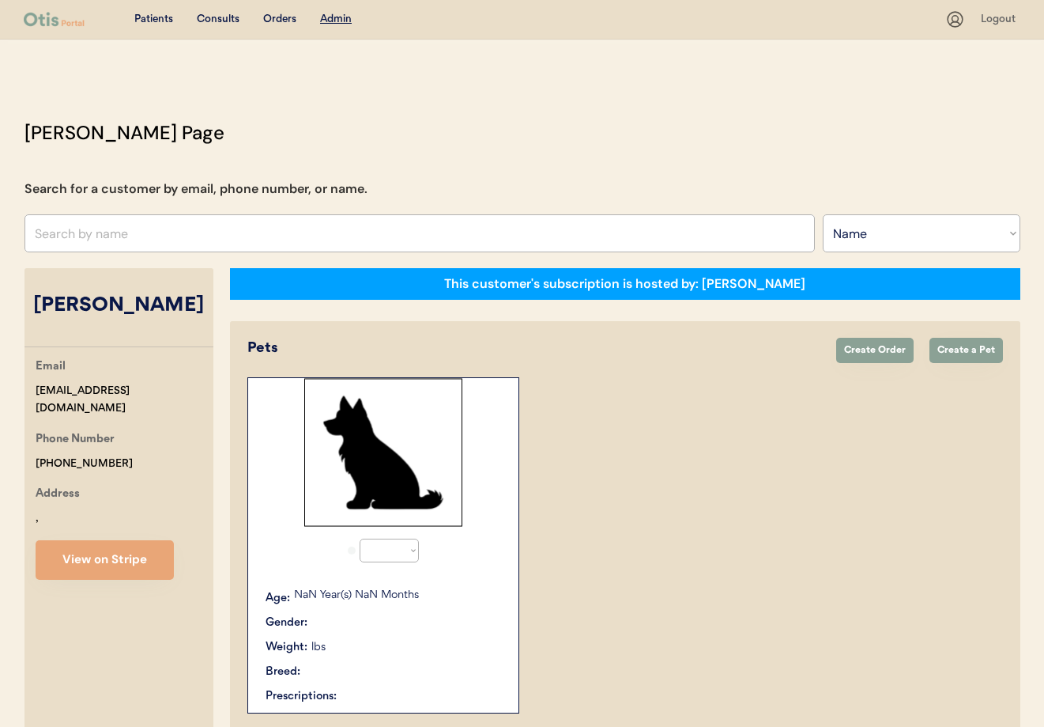
select select ""Name""
select select "true"
